Goal: Find specific page/section: Find specific page/section

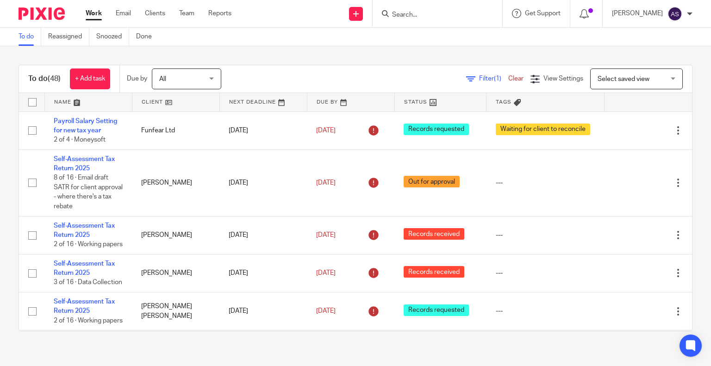
click at [405, 14] on input "Search" at bounding box center [432, 15] width 83 height 8
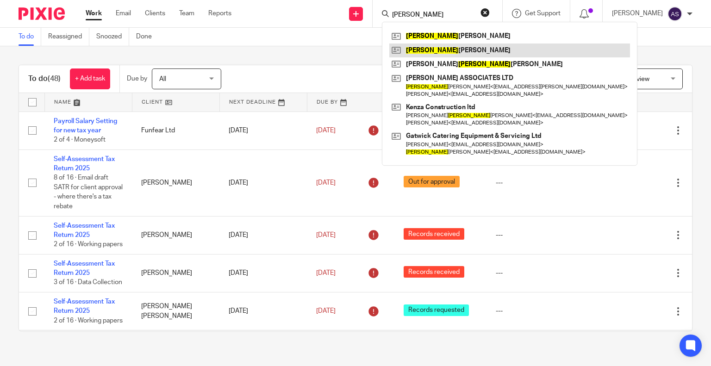
type input "[PERSON_NAME]"
click at [453, 50] on link at bounding box center [509, 50] width 241 height 14
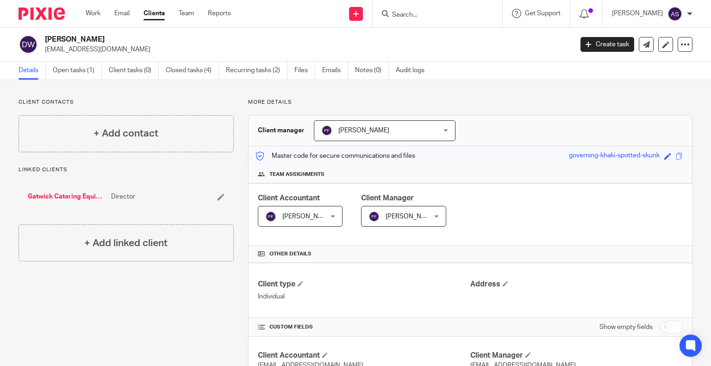
click at [76, 198] on link "Gatwick Catering Equipment & Servicing Ltd" at bounding box center [67, 196] width 79 height 9
